Goal: Task Accomplishment & Management: Manage account settings

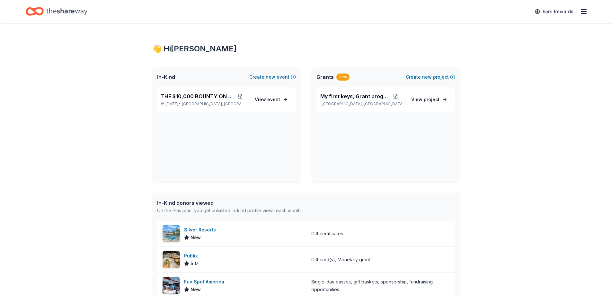
click at [583, 10] on line "button" at bounding box center [583, 10] width 5 height 0
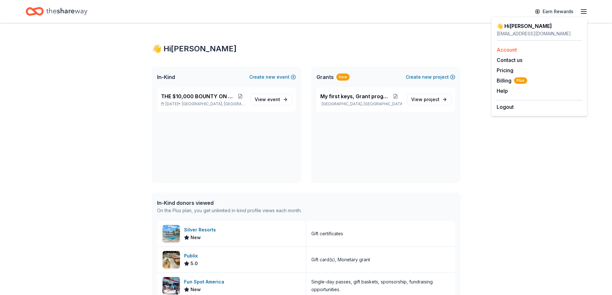
click at [506, 49] on link "Account" at bounding box center [507, 50] width 20 height 6
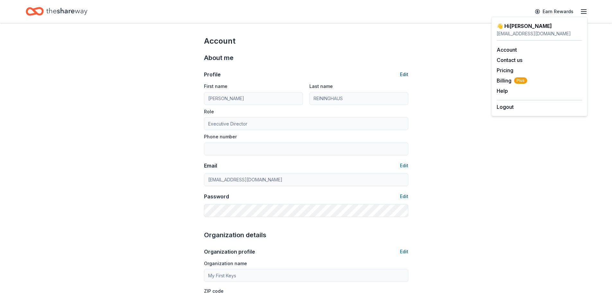
click at [404, 73] on button "Edit" at bounding box center [404, 75] width 8 height 8
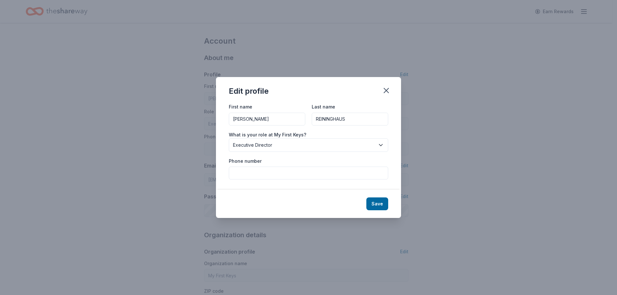
click at [241, 169] on input "Phone number" at bounding box center [308, 173] width 159 height 13
type input "3862002211"
click at [377, 204] on button "Save" at bounding box center [377, 204] width 22 height 13
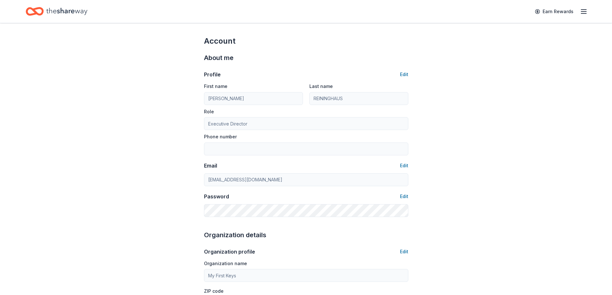
type input "3862002211"
click at [401, 195] on button "Edit" at bounding box center [404, 197] width 8 height 8
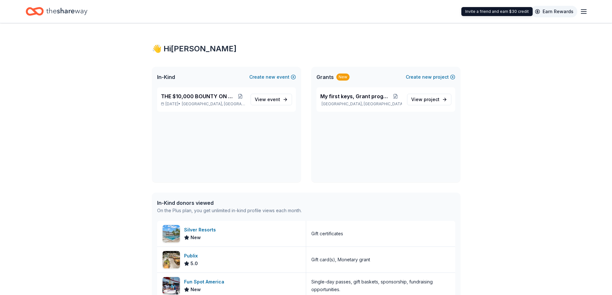
click at [552, 10] on link "Earn Rewards" at bounding box center [554, 12] width 46 height 12
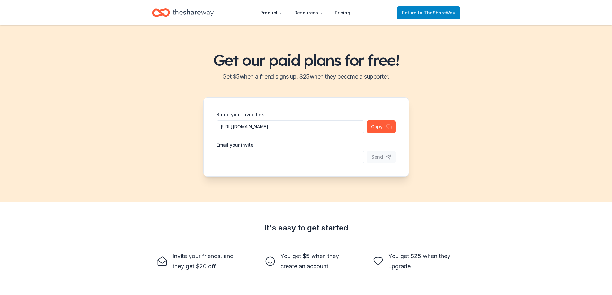
click at [429, 11] on span "to TheShareWay" at bounding box center [436, 12] width 37 height 5
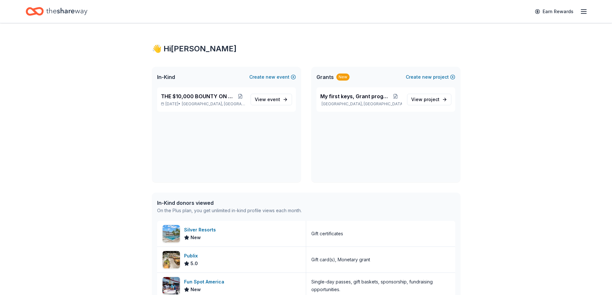
click at [584, 11] on icon "button" at bounding box center [584, 12] width 8 height 8
click at [503, 90] on button "Help" at bounding box center [502, 91] width 11 height 8
drag, startPoint x: 87, startPoint y: 114, endPoint x: 71, endPoint y: 147, distance: 36.8
click at [71, 147] on div "👋 Hi [PERSON_NAME] In-Kind Create new event THE $10,000 BOUNTY ON MY TRUCK [DAT…" at bounding box center [306, 272] width 612 height 498
click at [583, 11] on icon "button" at bounding box center [584, 12] width 8 height 8
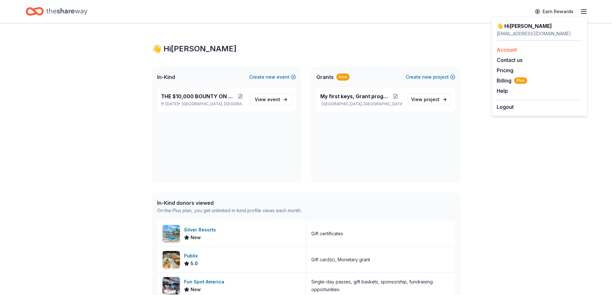
click at [506, 48] on link "Account" at bounding box center [507, 50] width 20 height 6
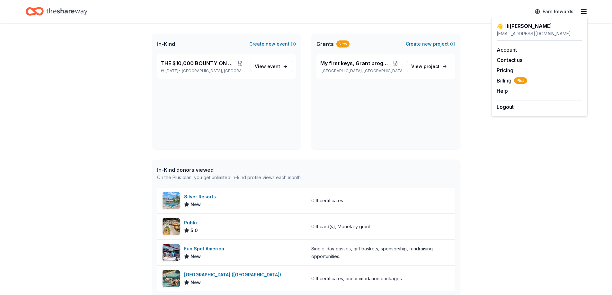
scroll to position [96, 0]
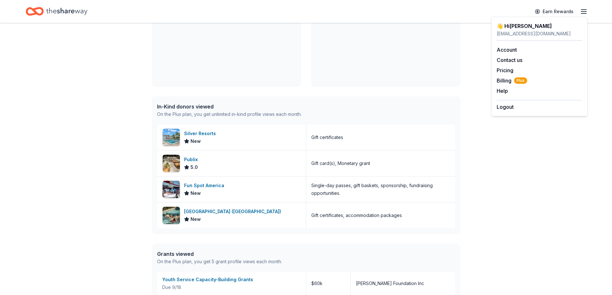
click at [116, 241] on div "👋 Hi [PERSON_NAME] In-Kind Create new event THE $10,000 BOUNTY ON MY TRUCK [DAT…" at bounding box center [306, 176] width 612 height 498
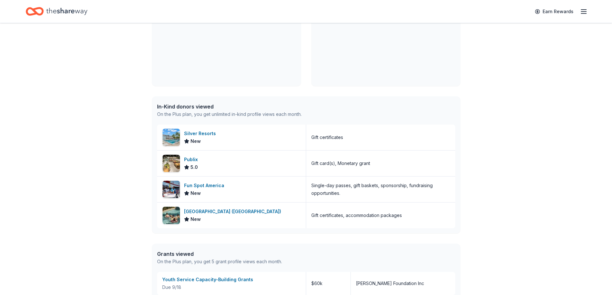
click at [54, 9] on icon "Home" at bounding box center [66, 11] width 41 height 13
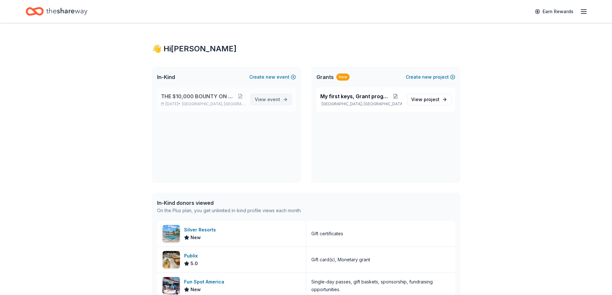
click at [263, 98] on span "View event" at bounding box center [267, 100] width 25 height 8
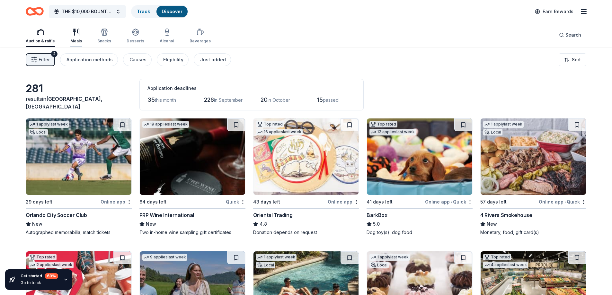
click at [76, 31] on icon "button" at bounding box center [76, 32] width 8 height 8
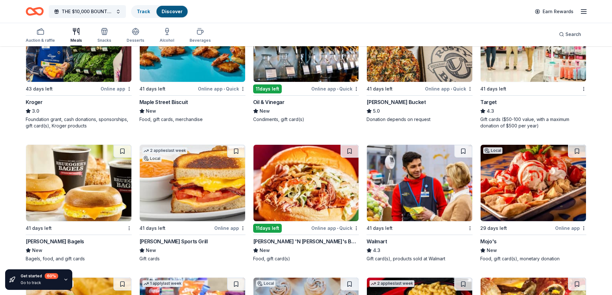
scroll to position [257, 0]
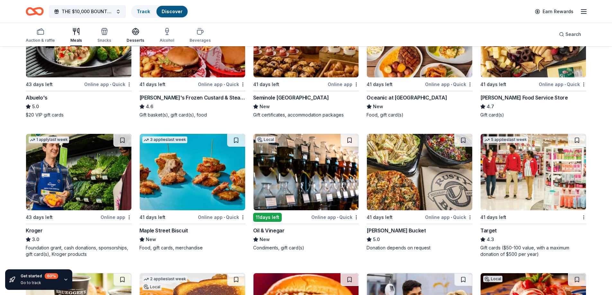
click at [132, 31] on icon "button" at bounding box center [135, 31] width 6 height 5
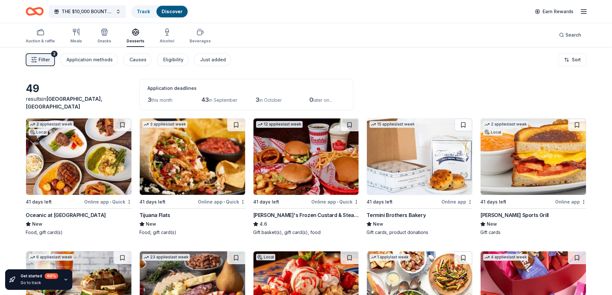
click at [180, 183] on img at bounding box center [192, 157] width 105 height 76
